Goal: Task Accomplishment & Management: Manage account settings

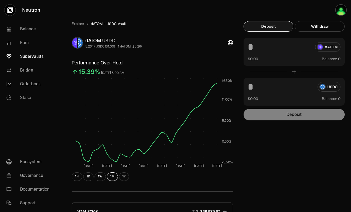
click at [330, 48] on div "dATOM" at bounding box center [294, 46] width 93 height 9
click at [315, 28] on button "Withdraw" at bounding box center [320, 26] width 50 height 11
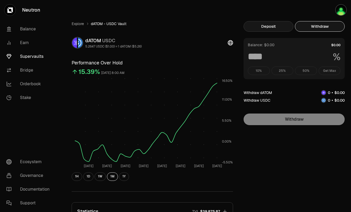
click at [263, 25] on button "Deposit" at bounding box center [269, 26] width 50 height 11
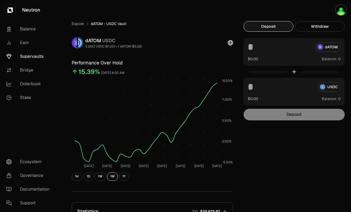
click at [323, 50] on div "dATOM" at bounding box center [294, 46] width 93 height 9
click at [327, 47] on div "dATOM" at bounding box center [294, 46] width 93 height 9
click at [324, 50] on div "dATOM" at bounding box center [294, 46] width 93 height 9
click at [29, 96] on link "Stake" at bounding box center [29, 98] width 55 height 14
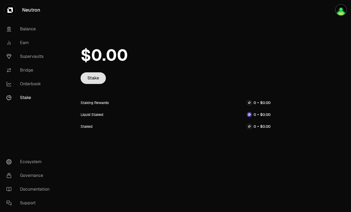
click at [93, 78] on link "Stake" at bounding box center [93, 78] width 25 height 12
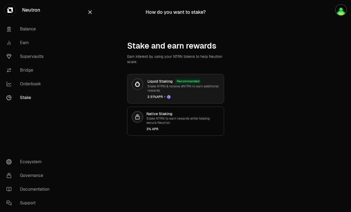
click at [182, 90] on p "Stake NTRN & receive dNTRN to earn additional rewards." at bounding box center [184, 88] width 72 height 8
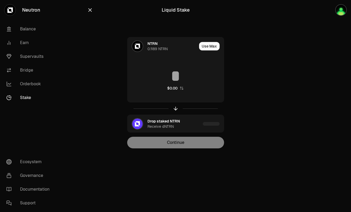
click at [92, 11] on icon "button" at bounding box center [90, 10] width 6 height 6
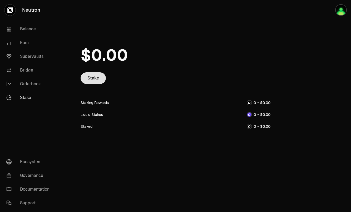
click at [98, 79] on link "Stake" at bounding box center [93, 78] width 25 height 12
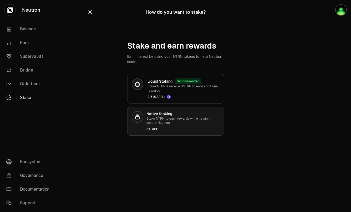
click at [170, 121] on p "Stake NTRN to earn rewards while helping secure Neutron." at bounding box center [182, 120] width 73 height 8
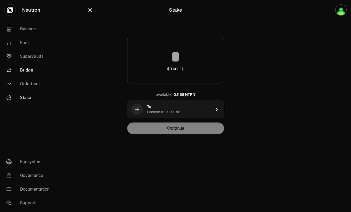
click at [29, 69] on link "Bridge" at bounding box center [29, 70] width 55 height 14
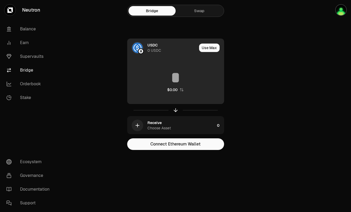
click at [153, 48] on div "0 USDC" at bounding box center [155, 50] width 14 height 5
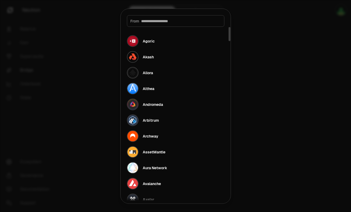
click at [253, 31] on div at bounding box center [175, 106] width 351 height 212
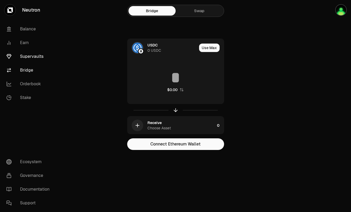
click at [35, 56] on link "Supervaults" at bounding box center [29, 57] width 55 height 14
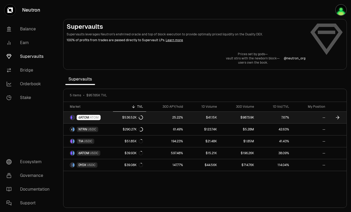
click at [92, 116] on span "ATOM" at bounding box center [94, 117] width 9 height 4
